Goal: Transaction & Acquisition: Purchase product/service

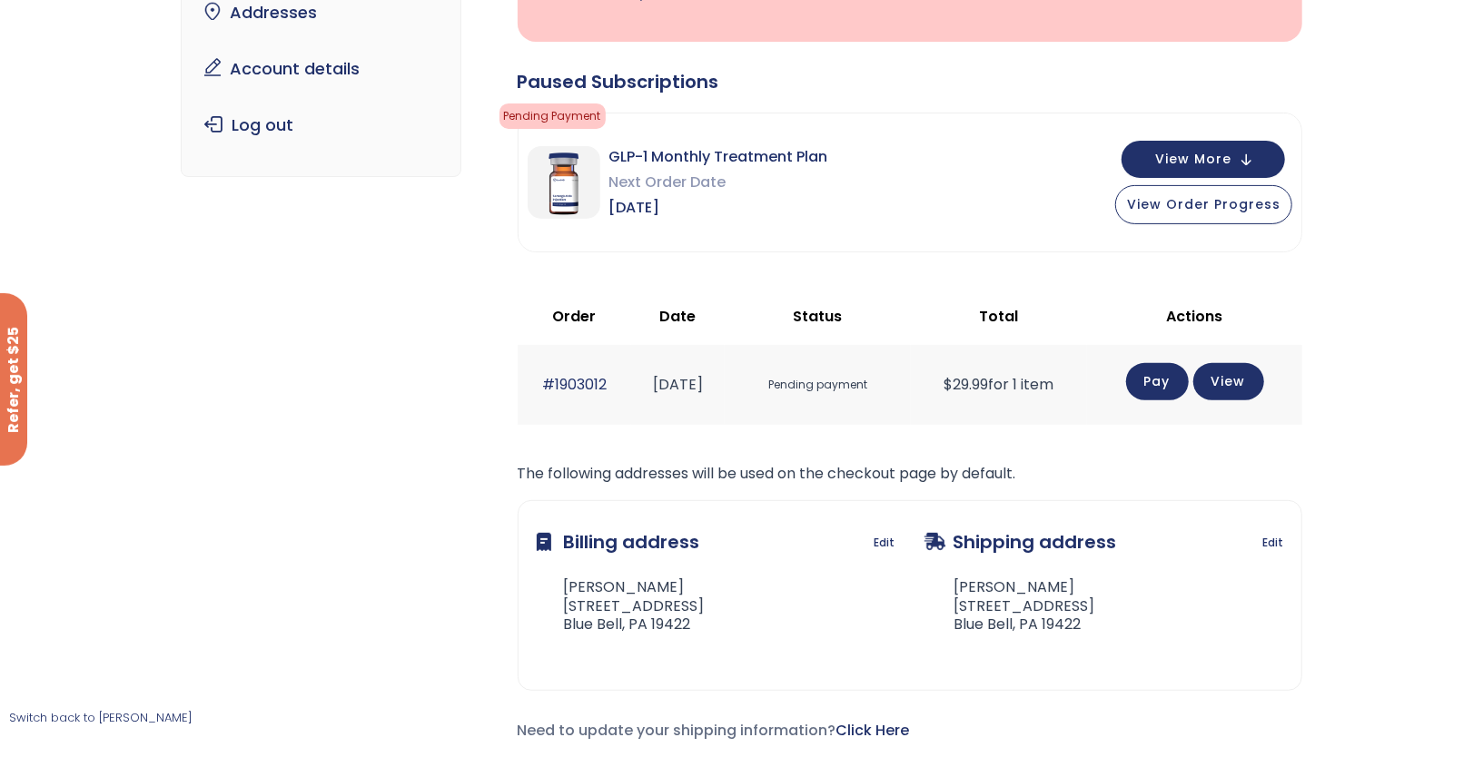
scroll to position [200, 0]
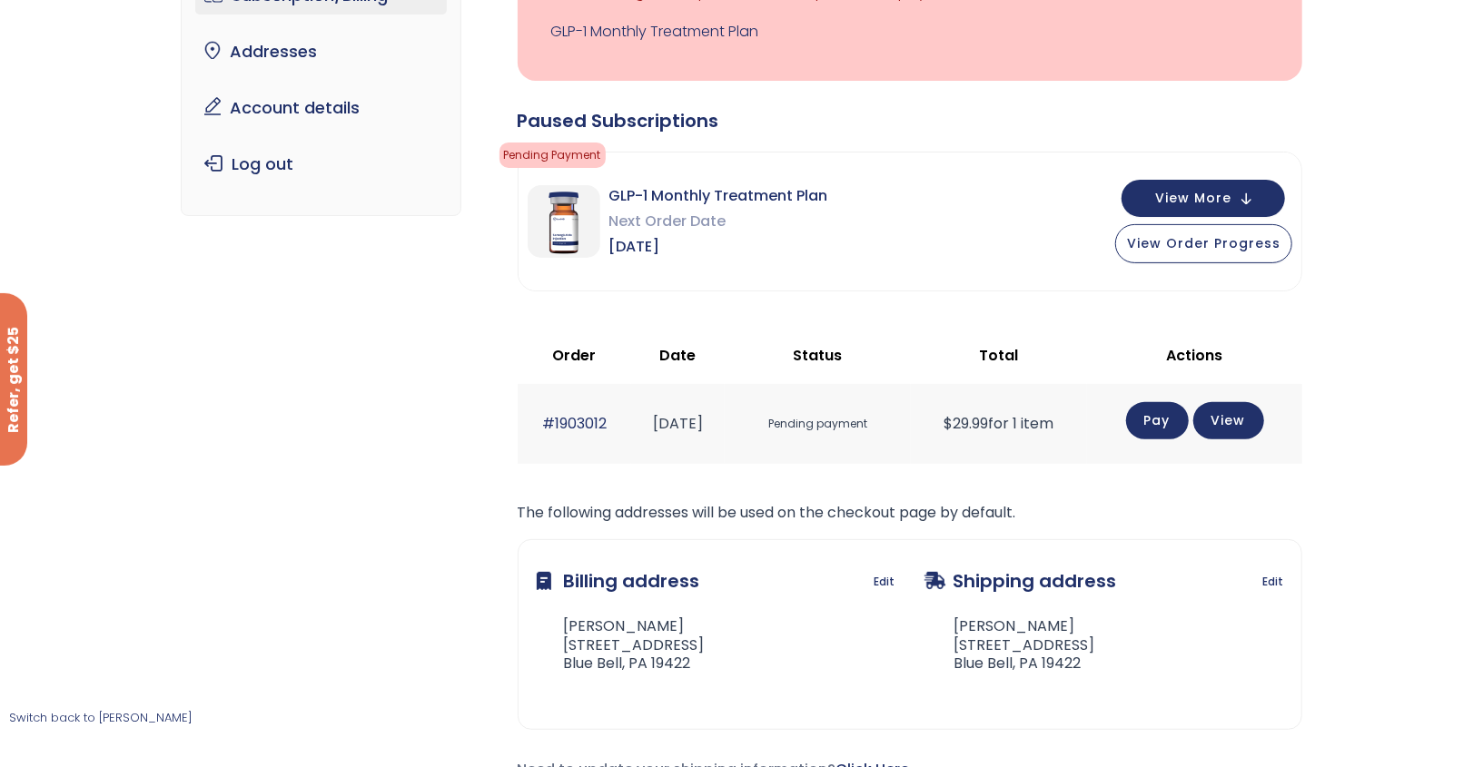
click at [1164, 418] on link "Pay" at bounding box center [1157, 420] width 63 height 37
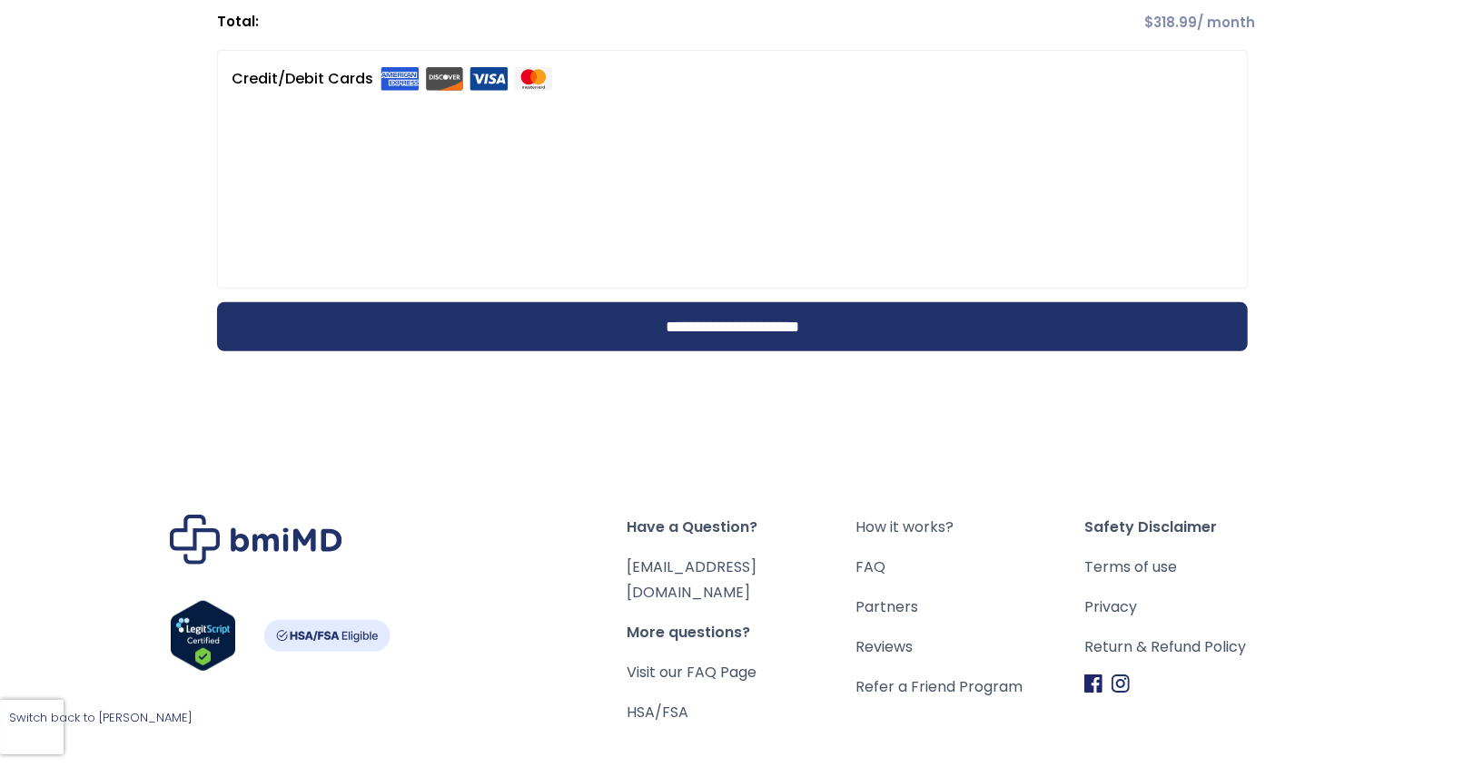
scroll to position [674, 0]
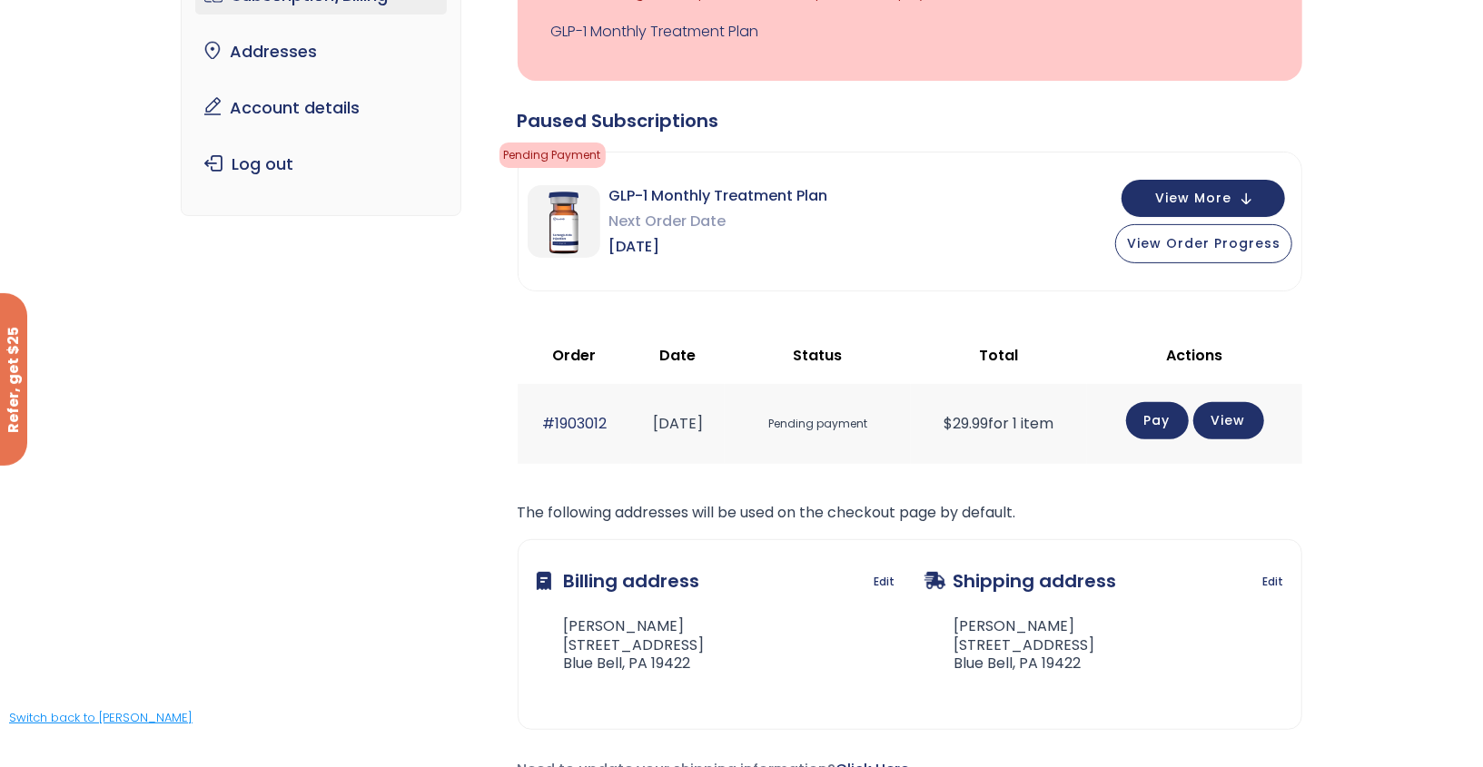
click at [94, 718] on link "Switch back to [PERSON_NAME]" at bounding box center [100, 717] width 183 height 17
